Goal: Find specific page/section: Find specific page/section

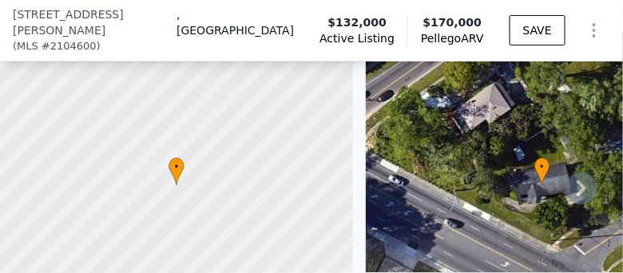
scroll to position [120, 0]
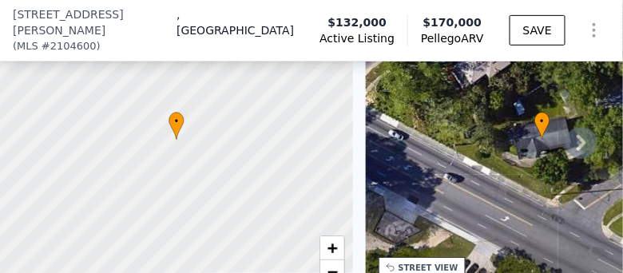
click at [544, 158] on div "• + −" at bounding box center [542, 139] width 353 height 307
click at [544, 135] on icon at bounding box center [581, 143] width 10 height 16
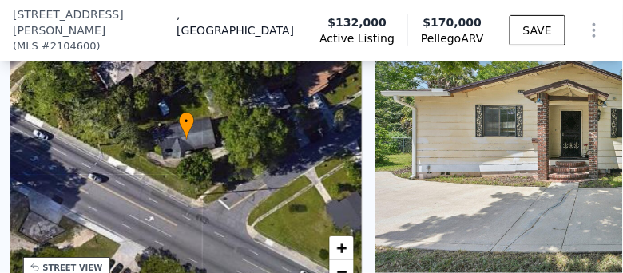
scroll to position [0, 371]
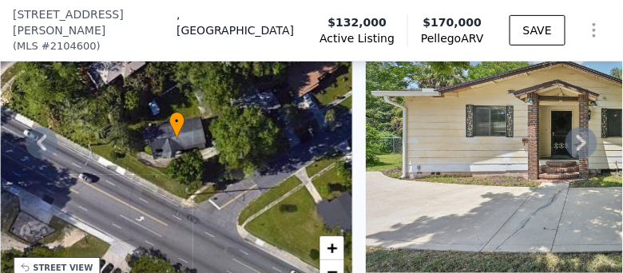
click at [544, 135] on icon at bounding box center [581, 143] width 10 height 16
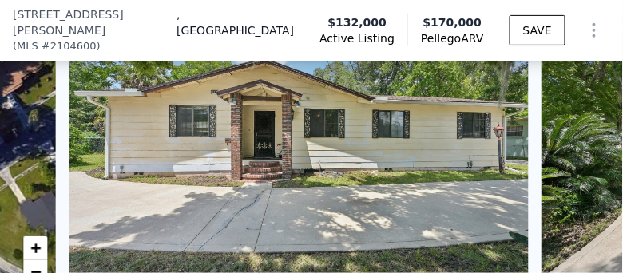
scroll to position [0, 730]
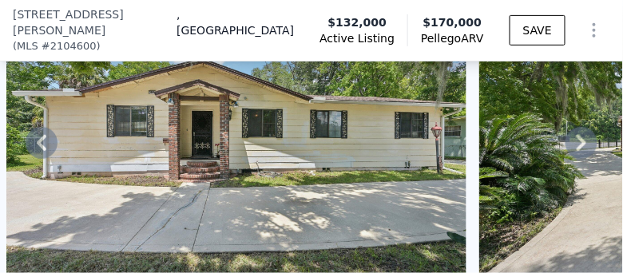
click at [544, 135] on icon at bounding box center [581, 143] width 10 height 16
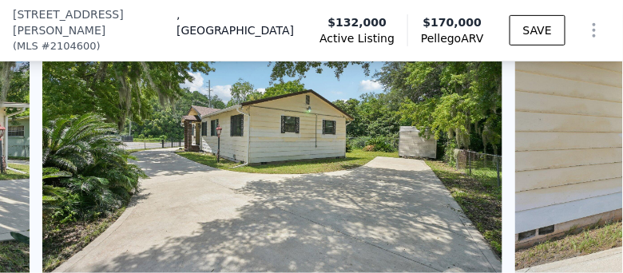
scroll to position [0, 1203]
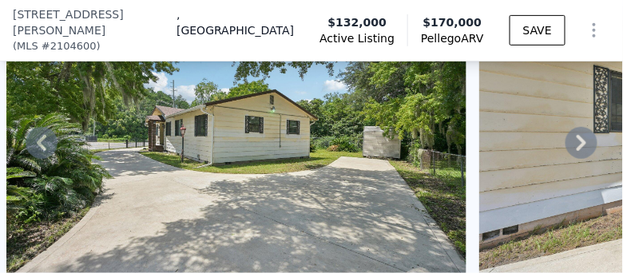
click at [544, 135] on icon at bounding box center [581, 143] width 10 height 16
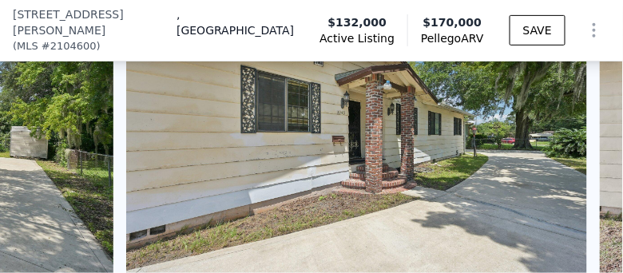
scroll to position [0, 1675]
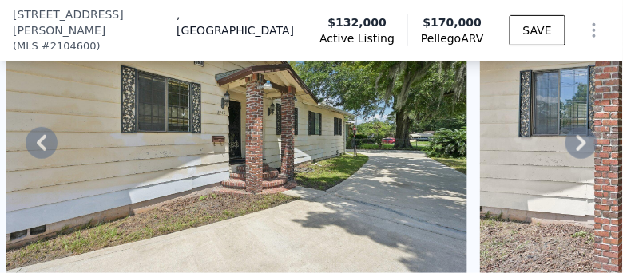
click at [544, 131] on icon at bounding box center [581, 143] width 32 height 32
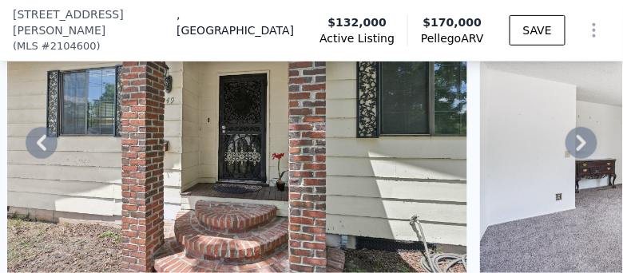
click at [544, 131] on icon at bounding box center [581, 143] width 32 height 32
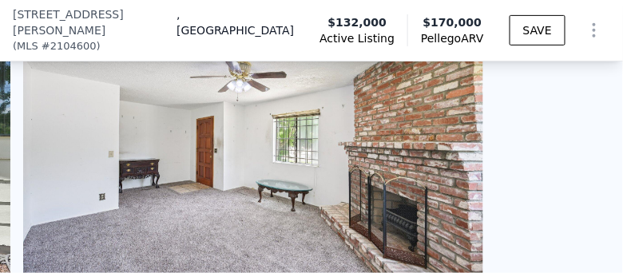
scroll to position [0, 2621]
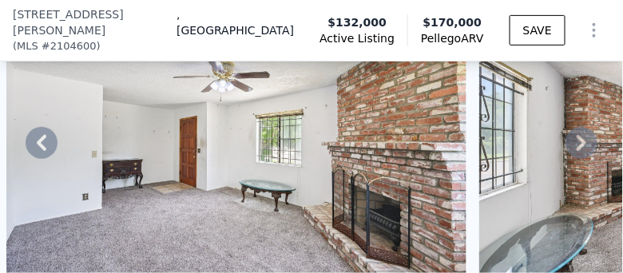
click at [544, 131] on icon at bounding box center [581, 143] width 32 height 32
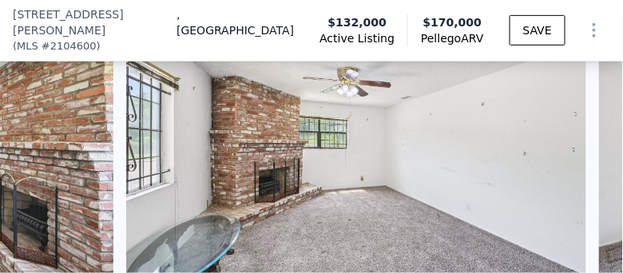
scroll to position [0, 3094]
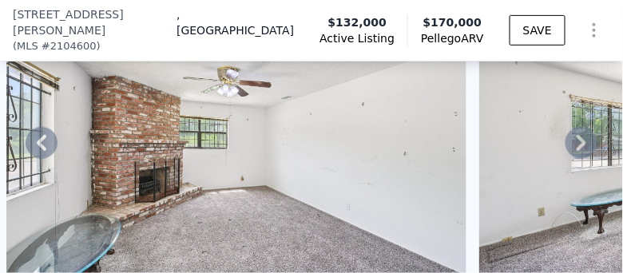
click at [544, 131] on icon at bounding box center [581, 143] width 32 height 32
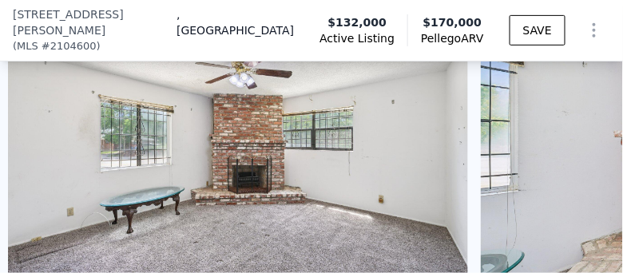
scroll to position [0, 3566]
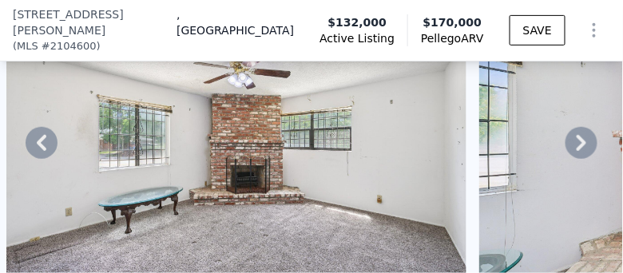
click at [544, 132] on icon at bounding box center [581, 143] width 32 height 32
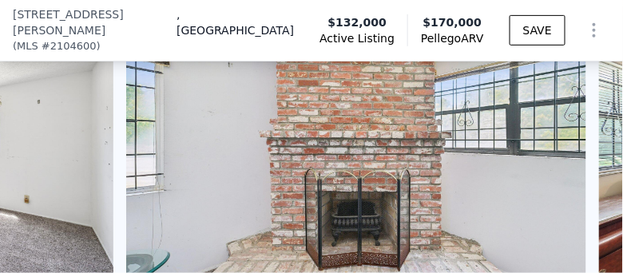
scroll to position [0, 4039]
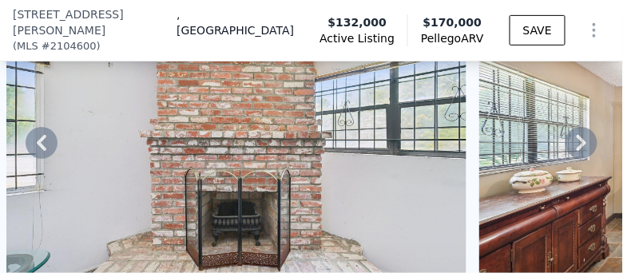
click at [544, 132] on icon at bounding box center [581, 143] width 32 height 32
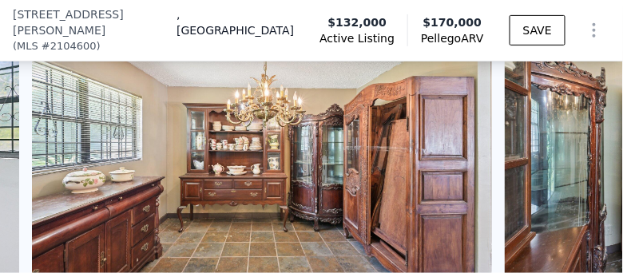
scroll to position [0, 4511]
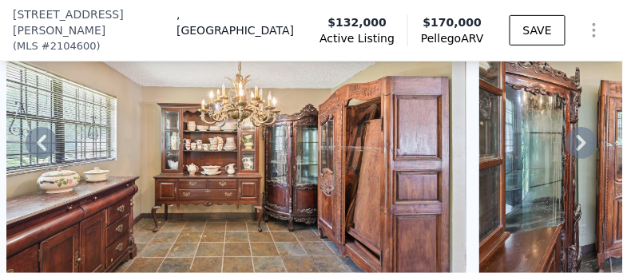
click at [544, 132] on icon at bounding box center [581, 143] width 32 height 32
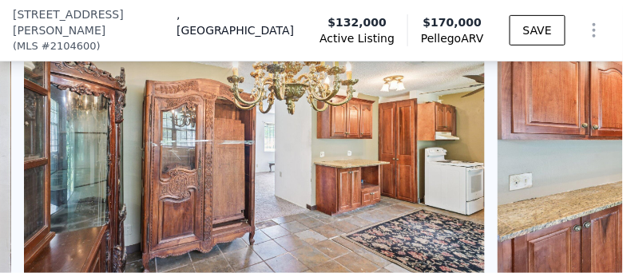
scroll to position [0, 4984]
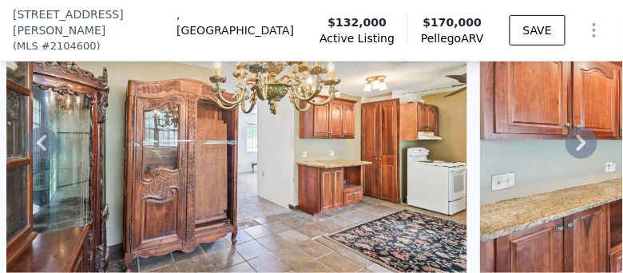
click at [544, 132] on icon at bounding box center [581, 143] width 32 height 32
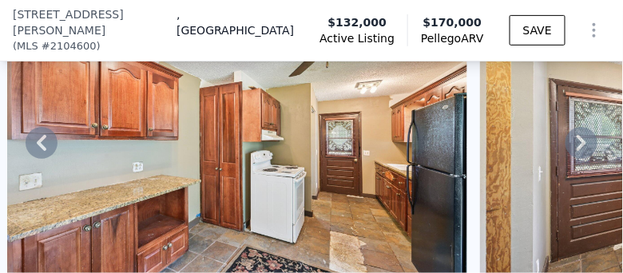
click at [544, 132] on icon at bounding box center [581, 143] width 32 height 32
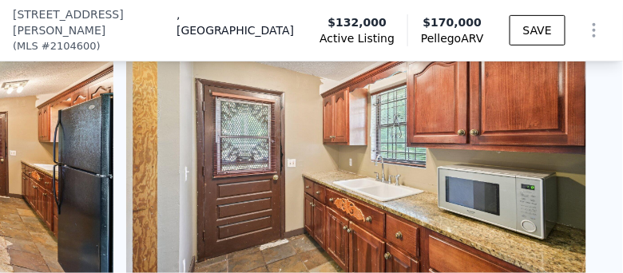
scroll to position [0, 5929]
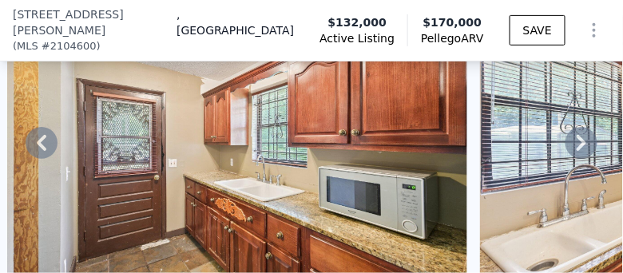
click at [544, 132] on icon at bounding box center [581, 143] width 32 height 32
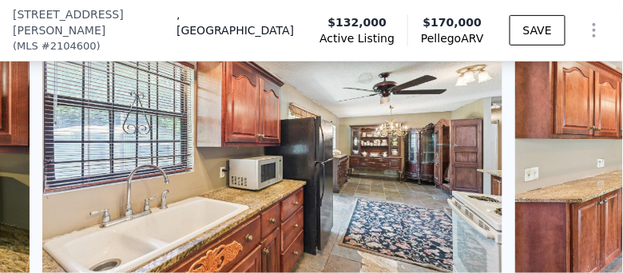
scroll to position [0, 6402]
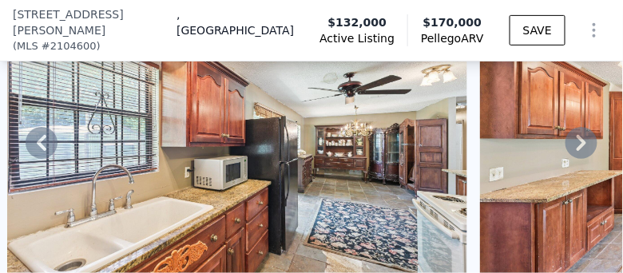
click at [544, 132] on icon at bounding box center [581, 143] width 32 height 32
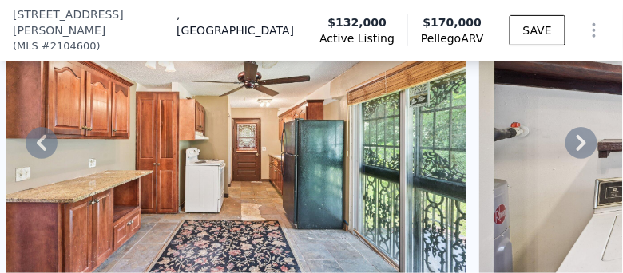
click at [544, 132] on icon at bounding box center [581, 143] width 32 height 32
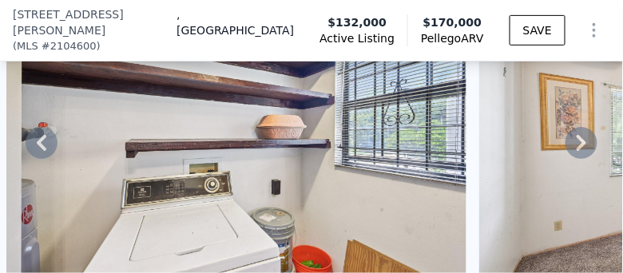
click at [544, 132] on icon at bounding box center [581, 143] width 32 height 32
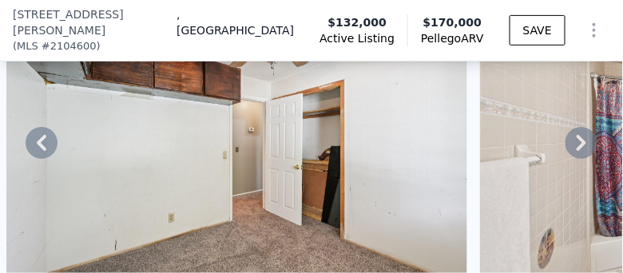
click at [544, 130] on icon at bounding box center [581, 143] width 32 height 32
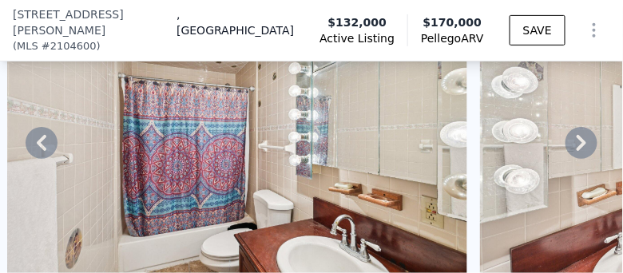
click at [544, 130] on icon at bounding box center [581, 143] width 32 height 32
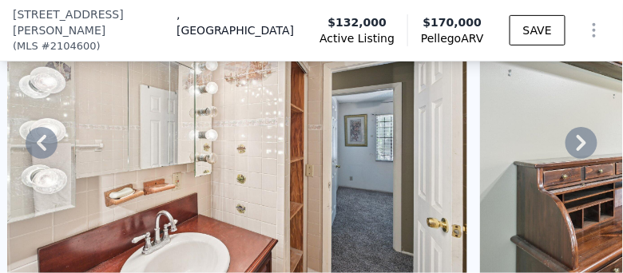
click at [544, 130] on icon at bounding box center [581, 143] width 32 height 32
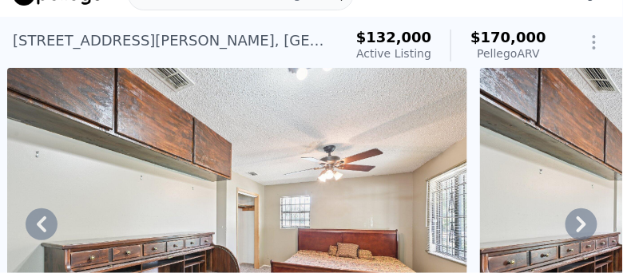
scroll to position [6, 0]
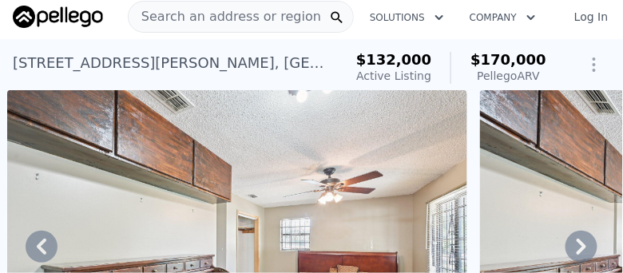
click at [209, 14] on span "Search an address or region" at bounding box center [225, 16] width 192 height 19
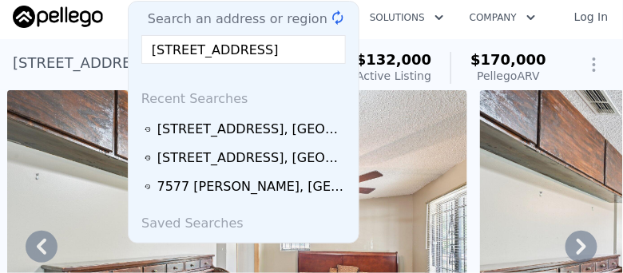
scroll to position [0, 54]
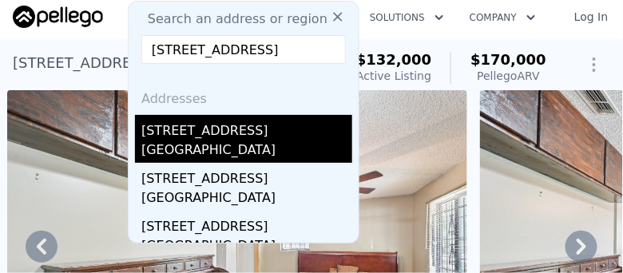
type input "[STREET_ADDRESS]"
click at [169, 144] on div "[GEOGRAPHIC_DATA]" at bounding box center [246, 151] width 211 height 22
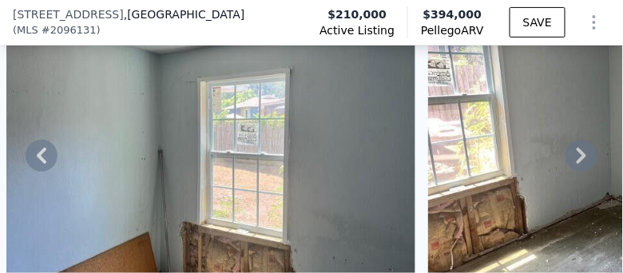
scroll to position [91, 0]
click at [201, 99] on img at bounding box center [210, 152] width 409 height 307
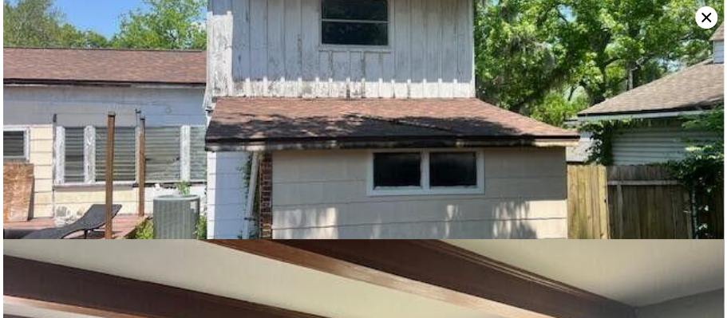
scroll to position [2059, 0]
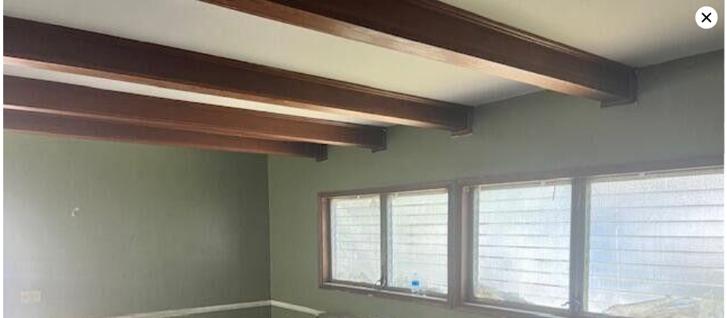
click at [544, 22] on icon at bounding box center [706, 17] width 22 height 22
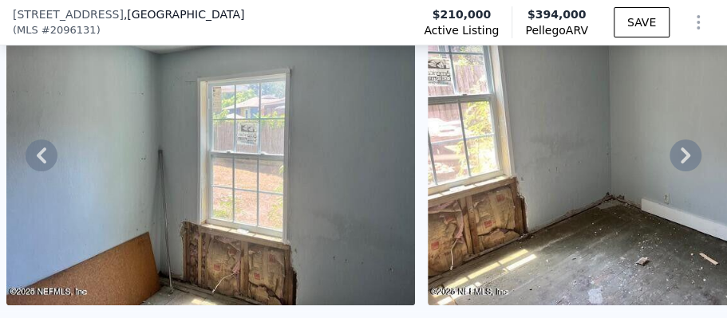
scroll to position [144, 0]
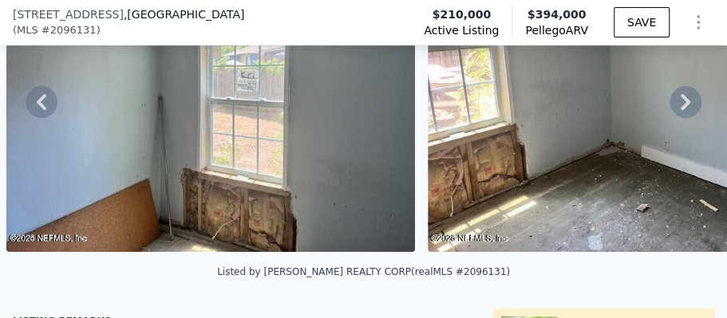
click at [247, 182] on img at bounding box center [210, 99] width 409 height 307
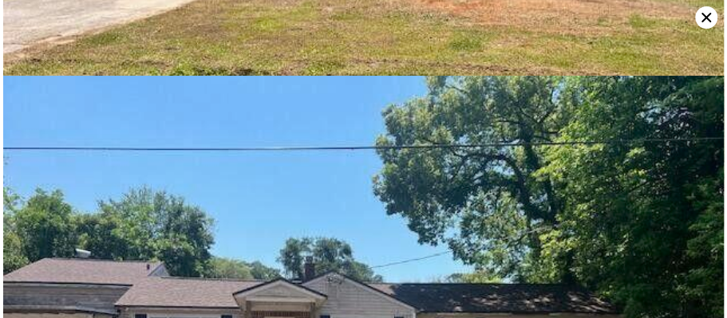
scroll to position [0, 0]
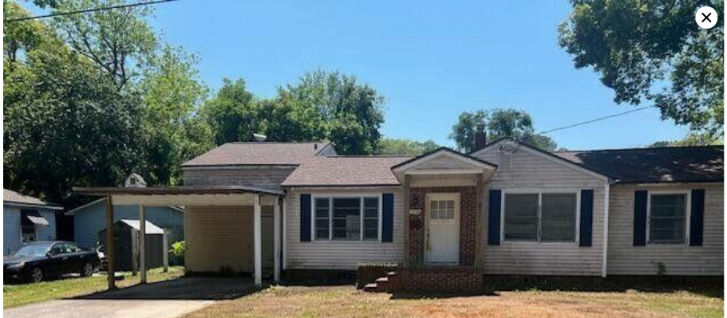
click at [544, 22] on icon at bounding box center [706, 17] width 22 height 22
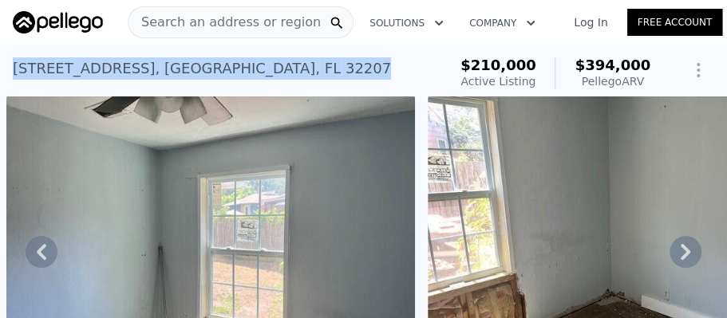
drag, startPoint x: 260, startPoint y: 67, endPoint x: 14, endPoint y: 78, distance: 246.1
click at [11, 79] on div "[STREET_ADDRESS] Active at $210k (~ARV $394k ) $210,000 Active Listing $394,000…" at bounding box center [363, 70] width 727 height 51
copy div "[STREET_ADDRESS]"
